Goal: Find specific page/section

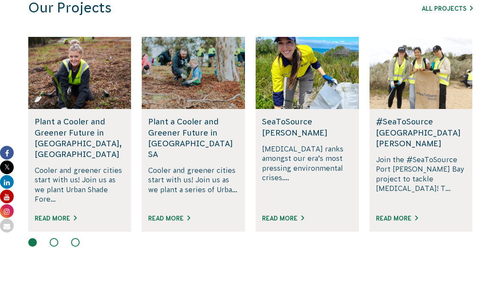
scroll to position [544, 0]
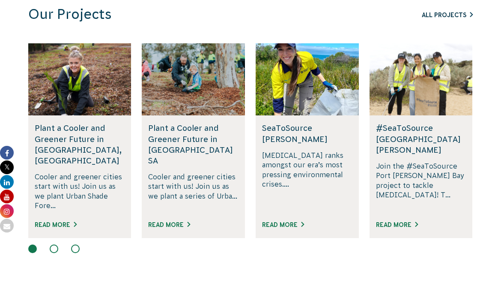
click at [445, 17] on link "All Projects" at bounding box center [447, 15] width 51 height 7
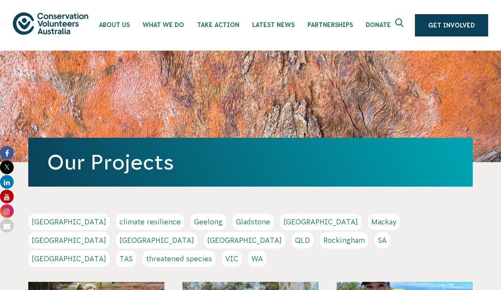
click at [314, 232] on link "QLD" at bounding box center [303, 240] width 22 height 16
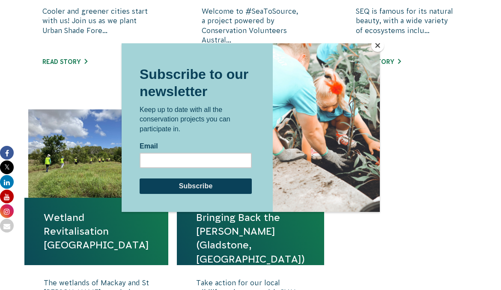
scroll to position [493, 0]
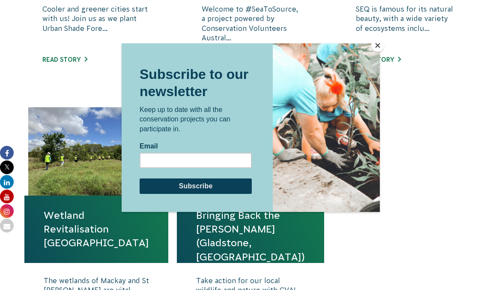
click at [379, 44] on button "Close" at bounding box center [377, 45] width 13 height 13
